Goal: Find specific page/section: Find specific page/section

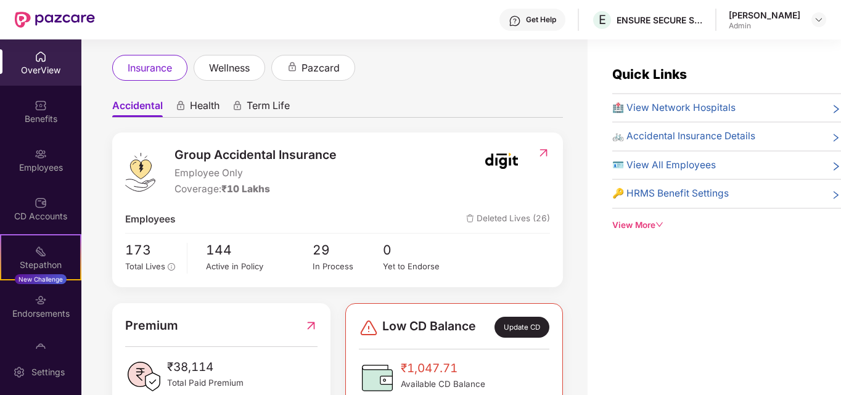
scroll to position [100, 0]
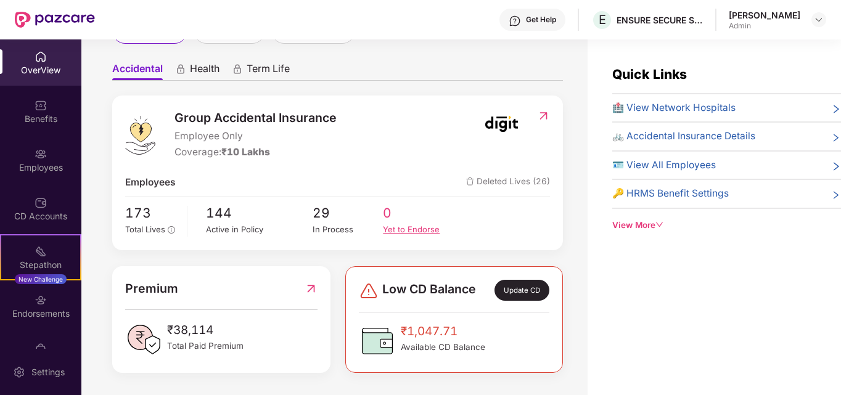
click at [405, 232] on div "Yet to Endorse" at bounding box center [418, 229] width 71 height 13
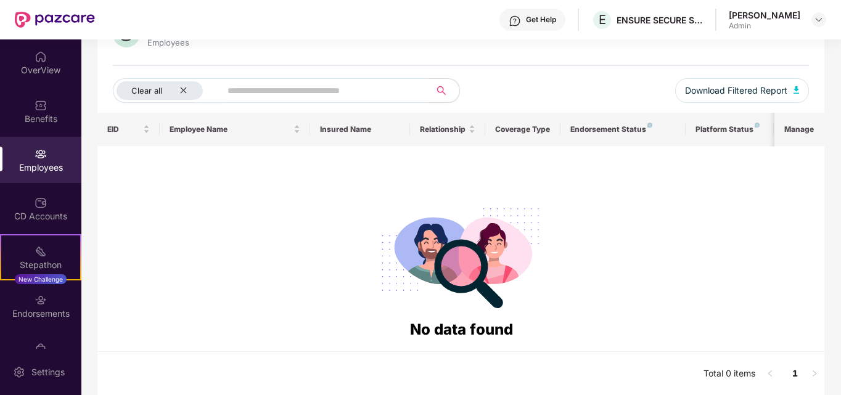
scroll to position [118, 0]
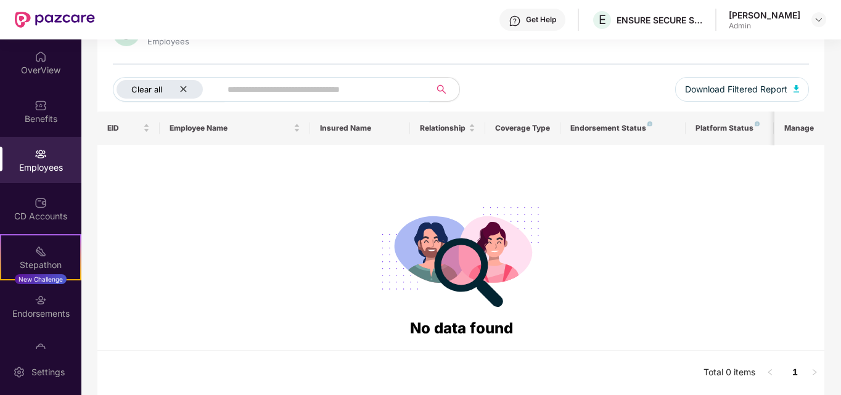
click at [183, 88] on icon "close" at bounding box center [183, 89] width 8 height 8
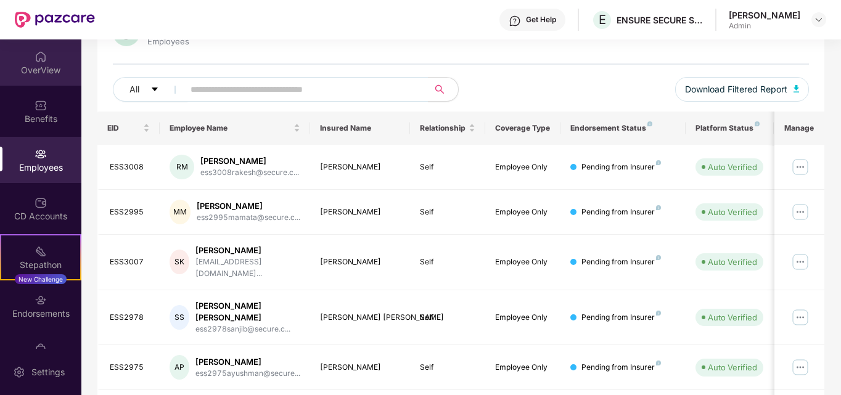
click at [47, 68] on div "OverView" at bounding box center [40, 70] width 81 height 12
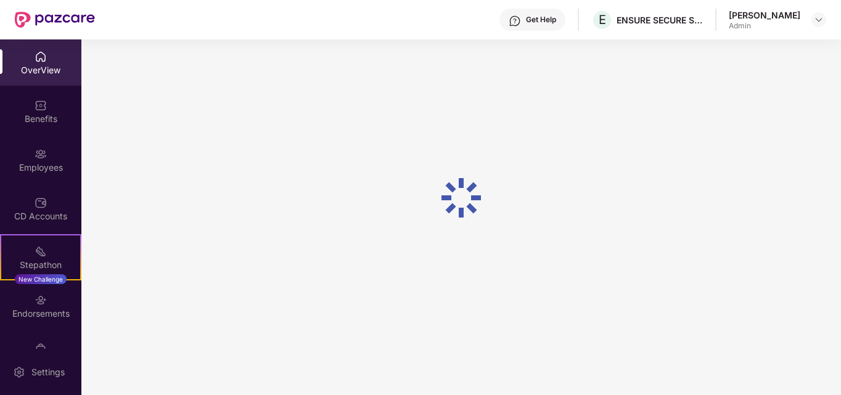
scroll to position [39, 0]
